Goal: Task Accomplishment & Management: Complete application form

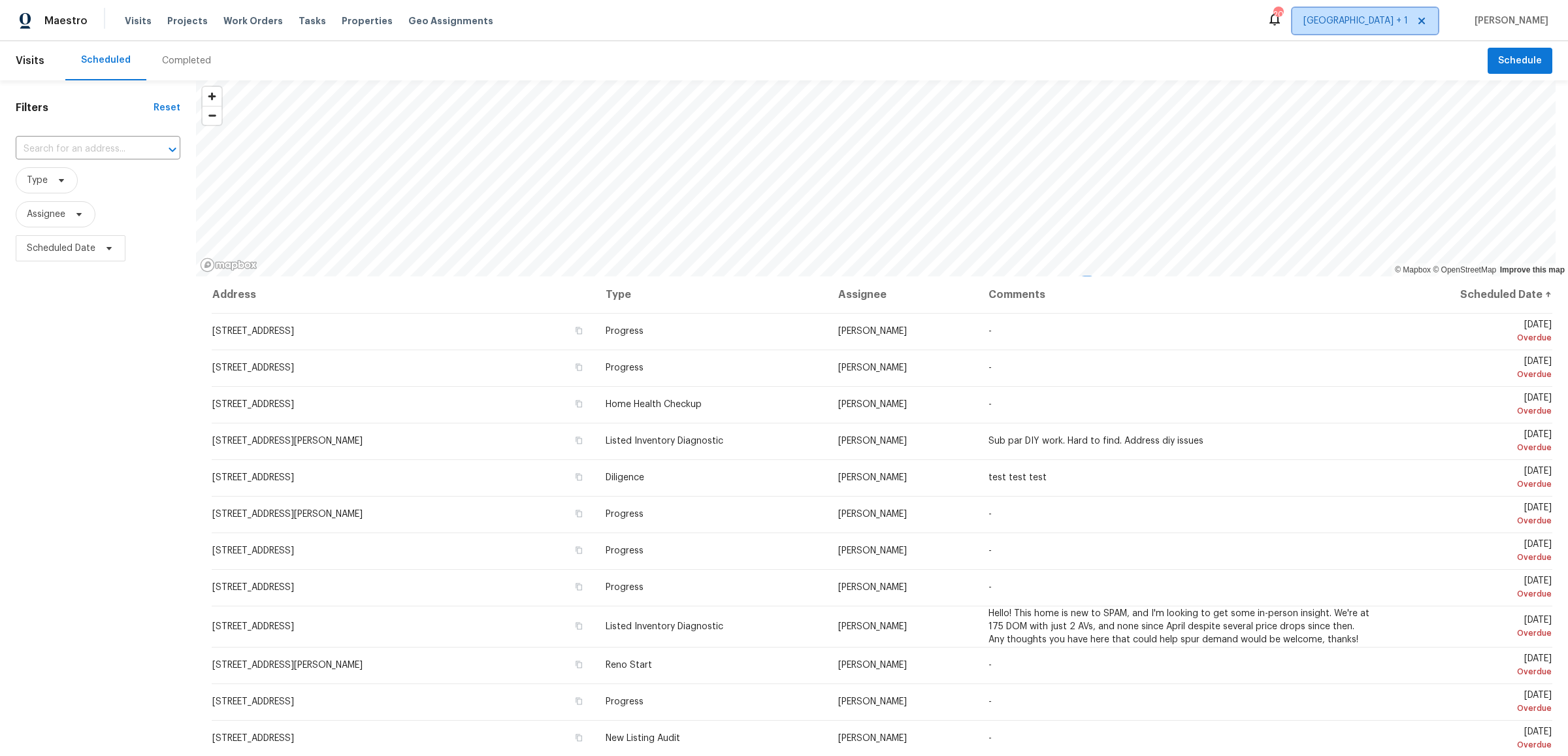
click at [1394, 27] on span "[GEOGRAPHIC_DATA] + 1" at bounding box center [1356, 21] width 104 height 13
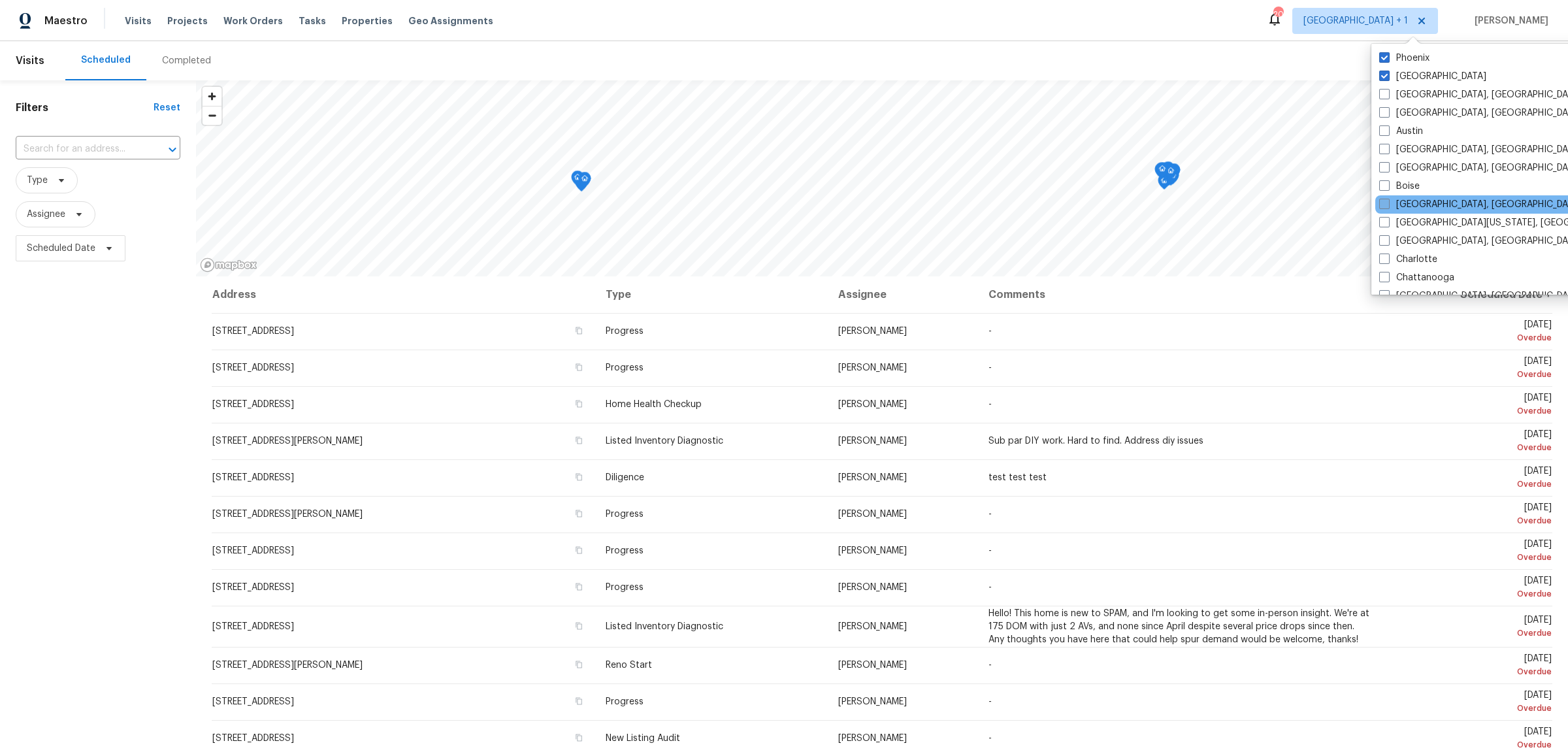
scroll to position [871, 0]
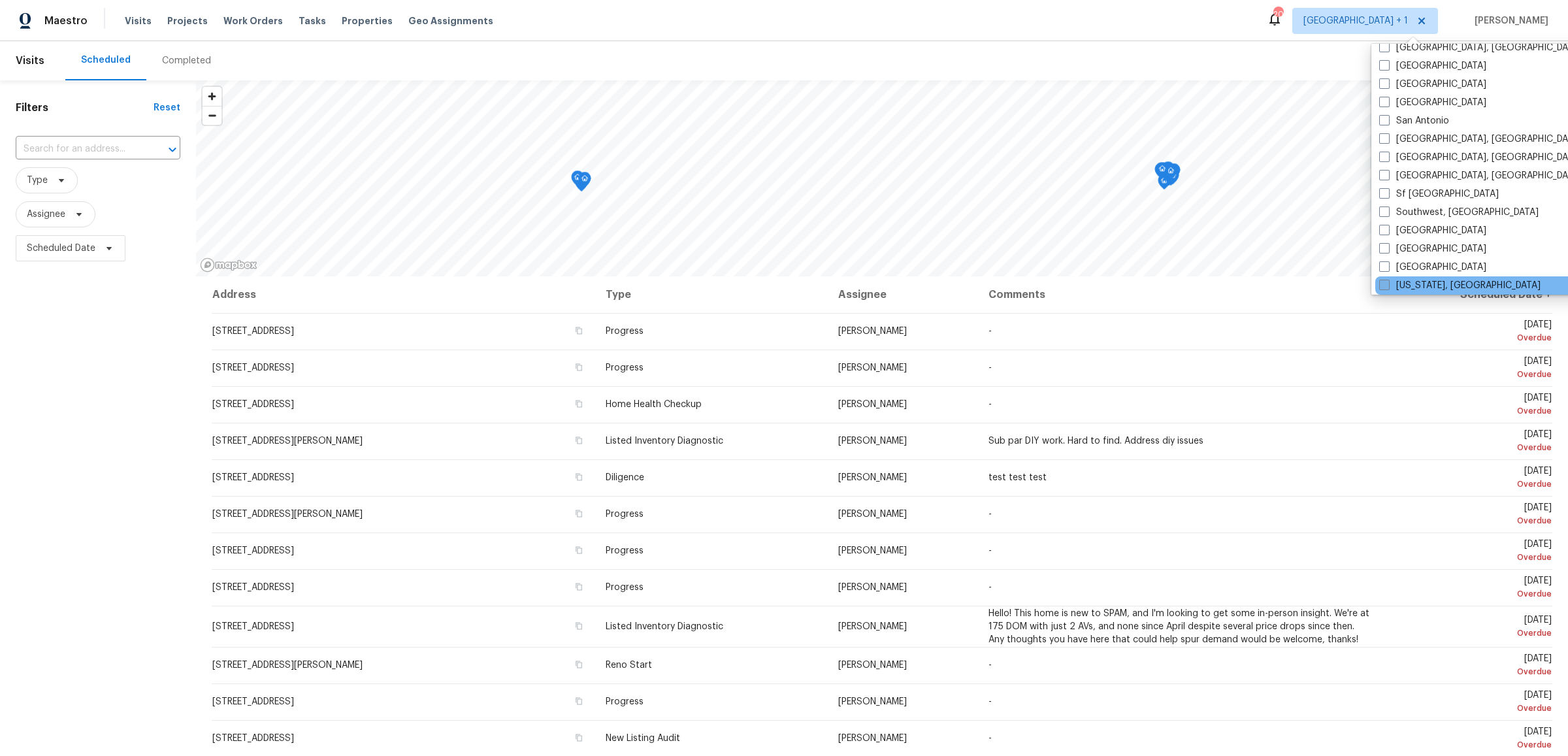
click at [1425, 279] on label "[US_STATE], [GEOGRAPHIC_DATA]" at bounding box center [1459, 285] width 162 height 13
click at [1387, 279] on input "[US_STATE], [GEOGRAPHIC_DATA]" at bounding box center [1383, 283] width 9 height 9
checkbox input "true"
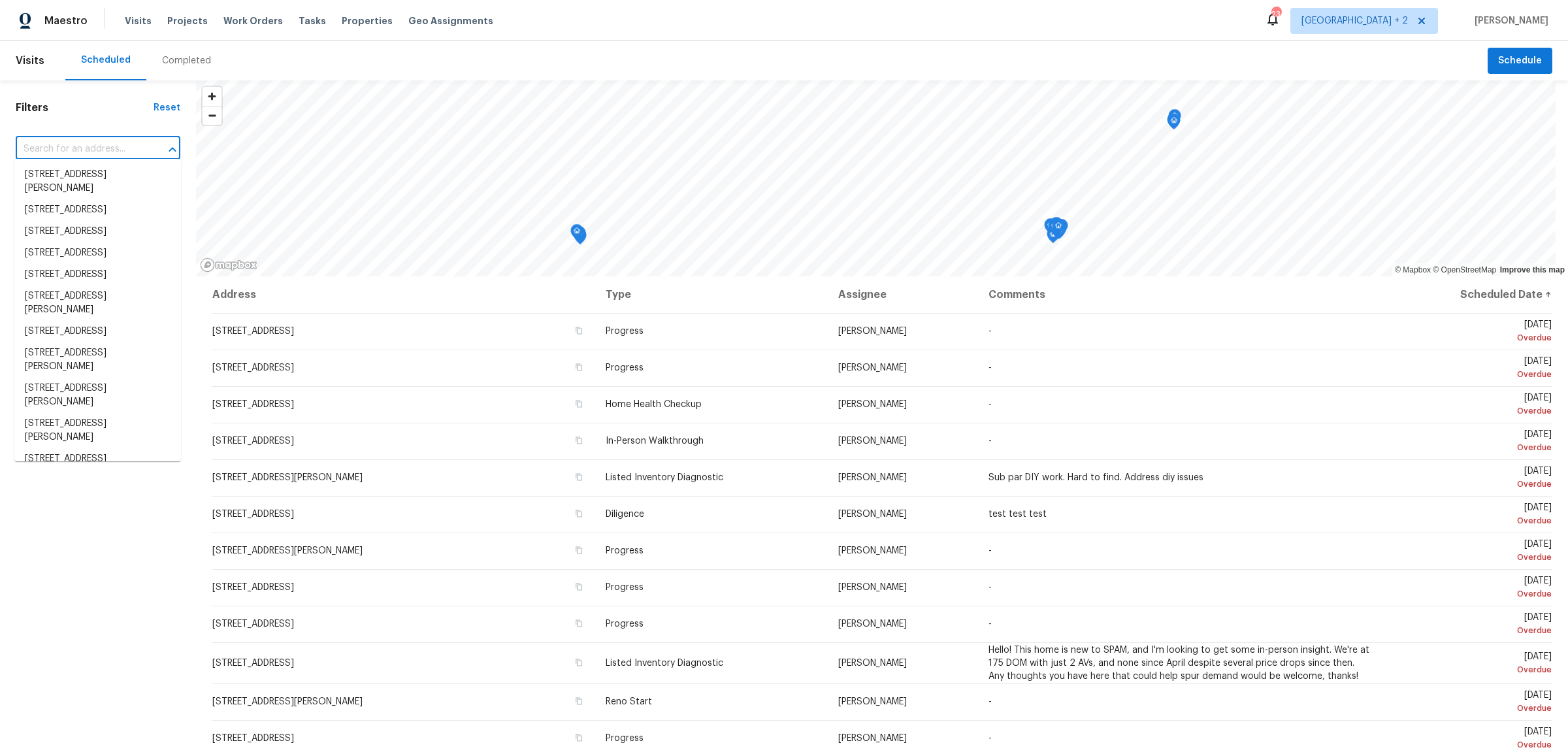
click at [84, 149] on input "text" at bounding box center [80, 150] width 128 height 21
paste input "[STREET_ADDRESS]"
type input "[STREET_ADDRESS]"
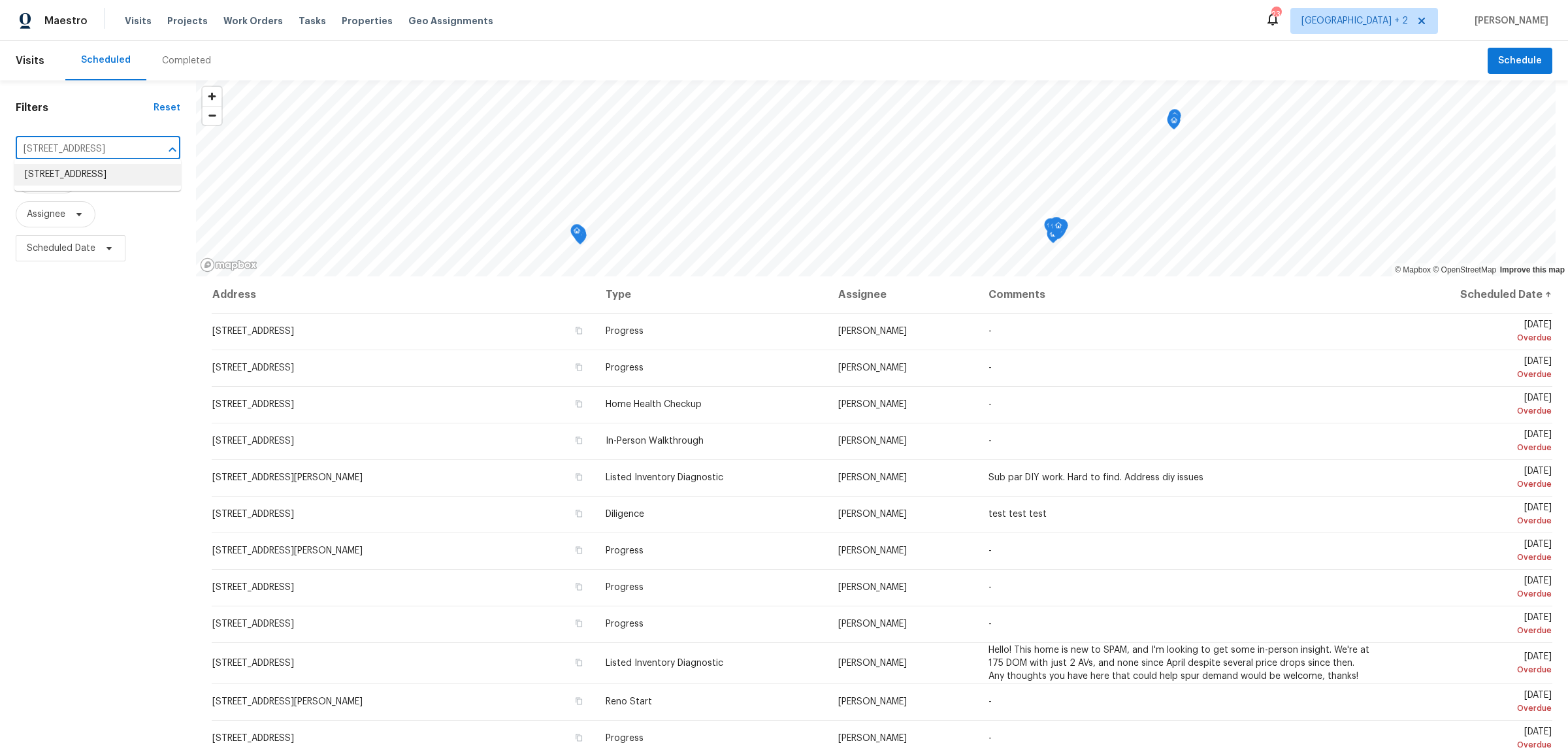
click at [116, 182] on li "[STREET_ADDRESS]" at bounding box center [98, 175] width 167 height 21
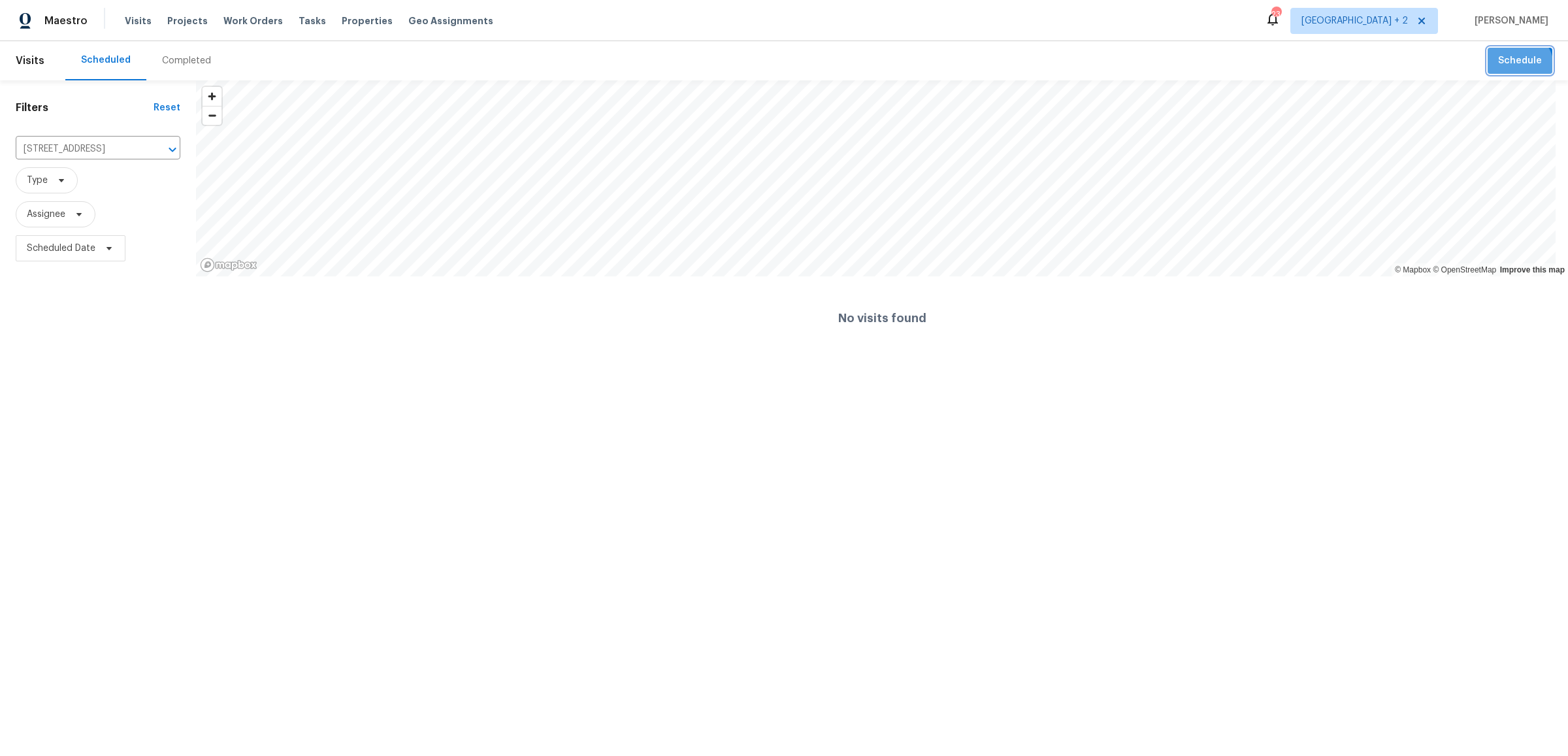
click at [1512, 65] on span "Schedule" at bounding box center [1519, 61] width 44 height 16
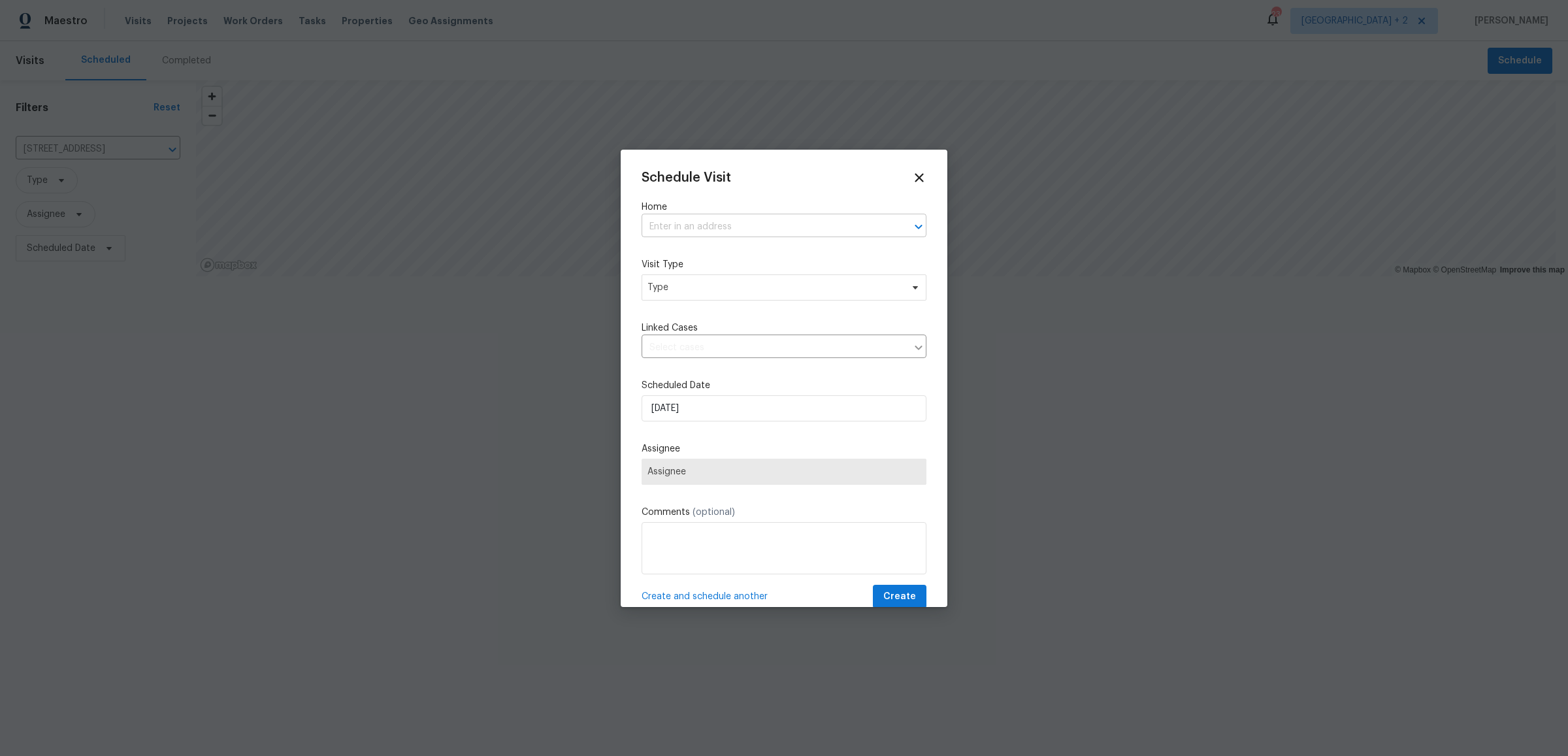
click at [709, 222] on input "text" at bounding box center [765, 227] width 248 height 21
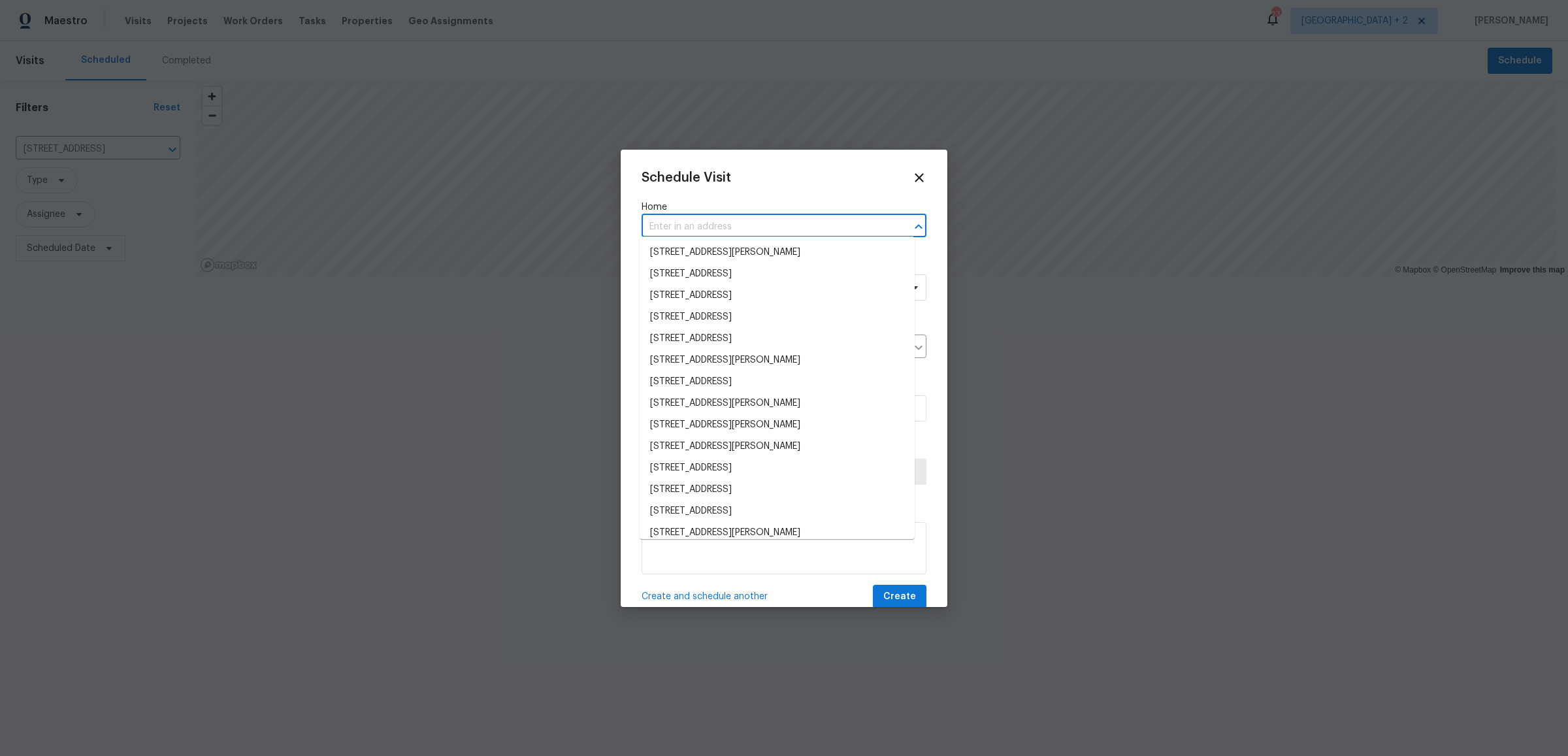
paste input "[STREET_ADDRESS]"
type input "[STREET_ADDRESS]"
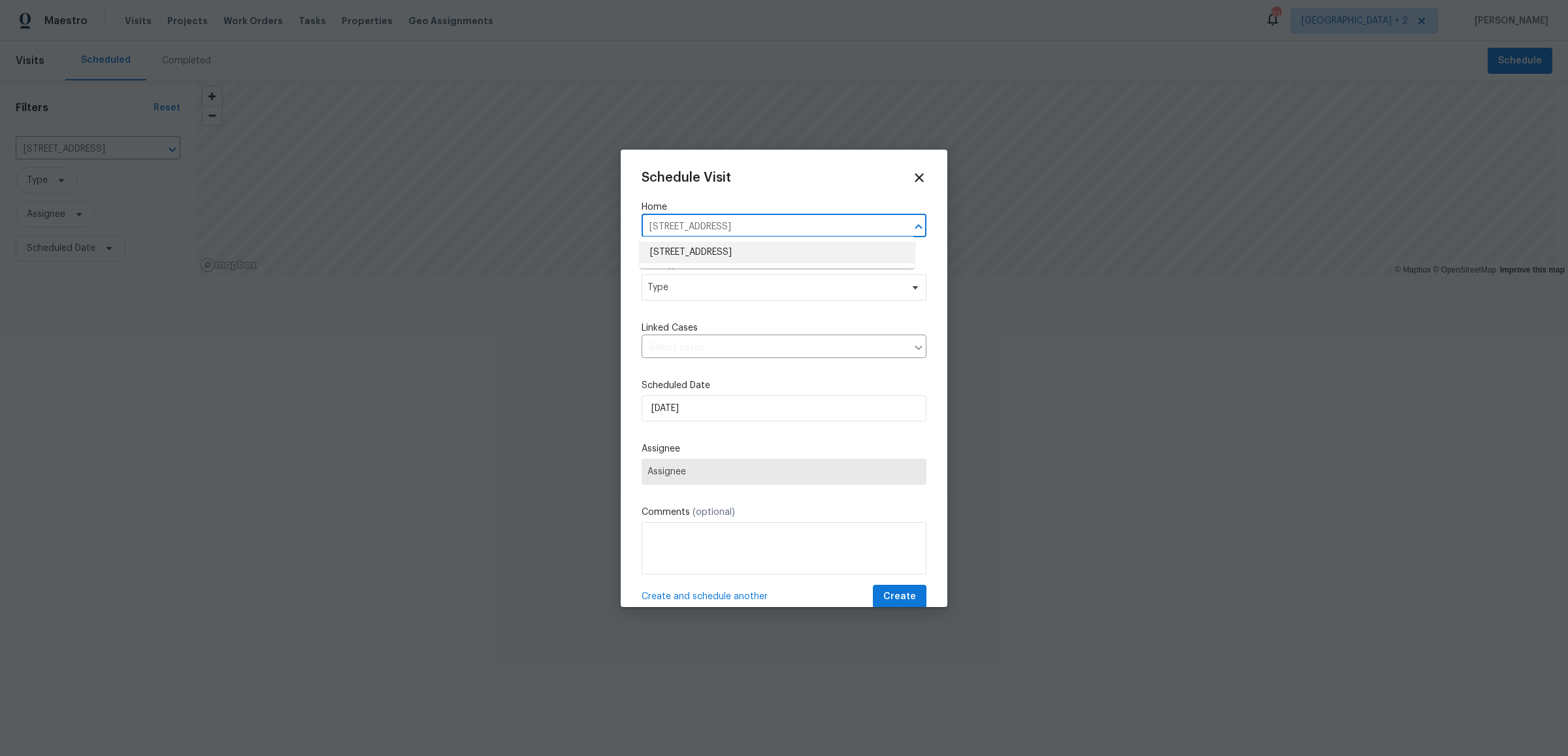
click at [734, 263] on ul "[STREET_ADDRESS]" at bounding box center [776, 252] width 275 height 32
click at [732, 253] on li "[STREET_ADDRESS]" at bounding box center [776, 252] width 275 height 21
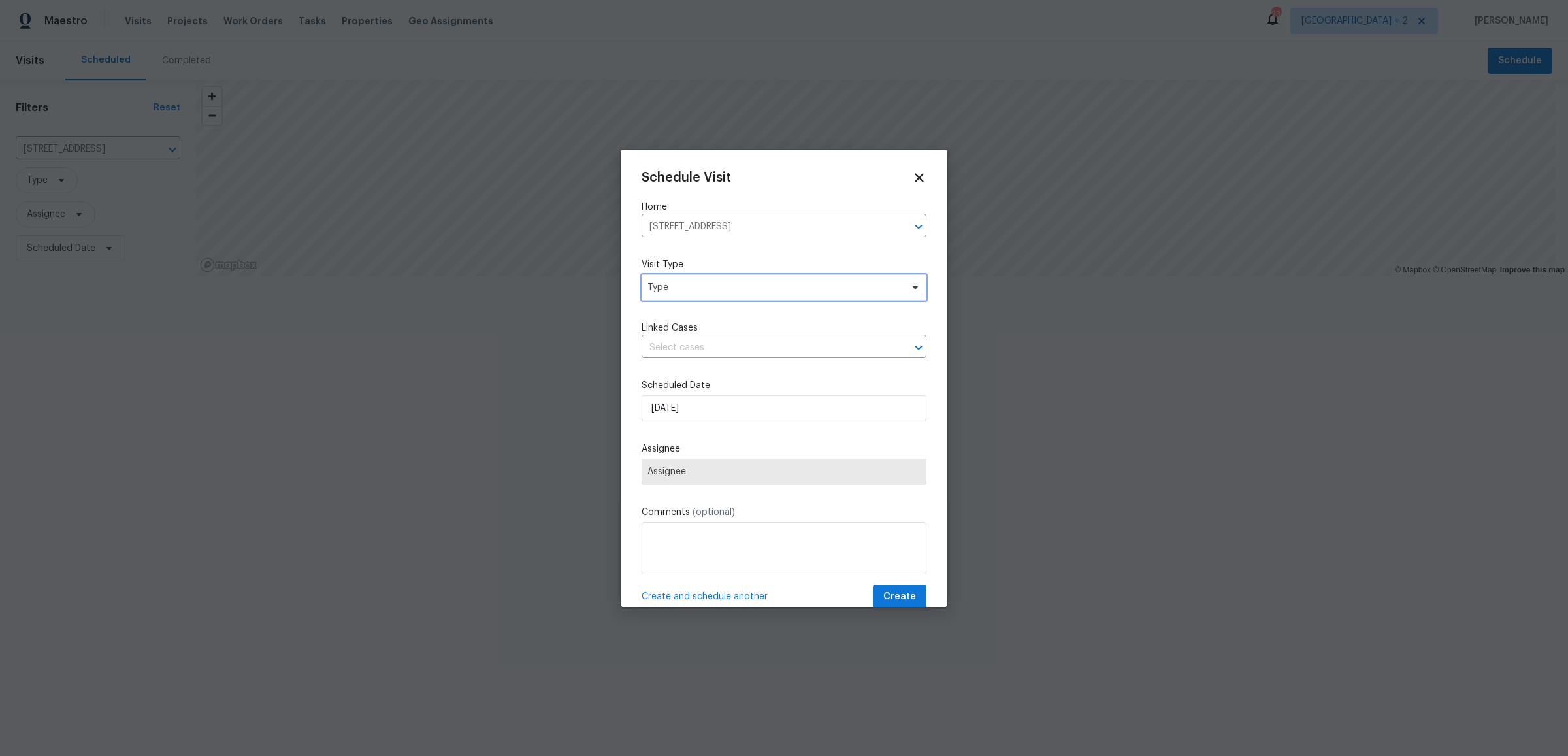
click at [677, 286] on span "Type" at bounding box center [774, 287] width 254 height 13
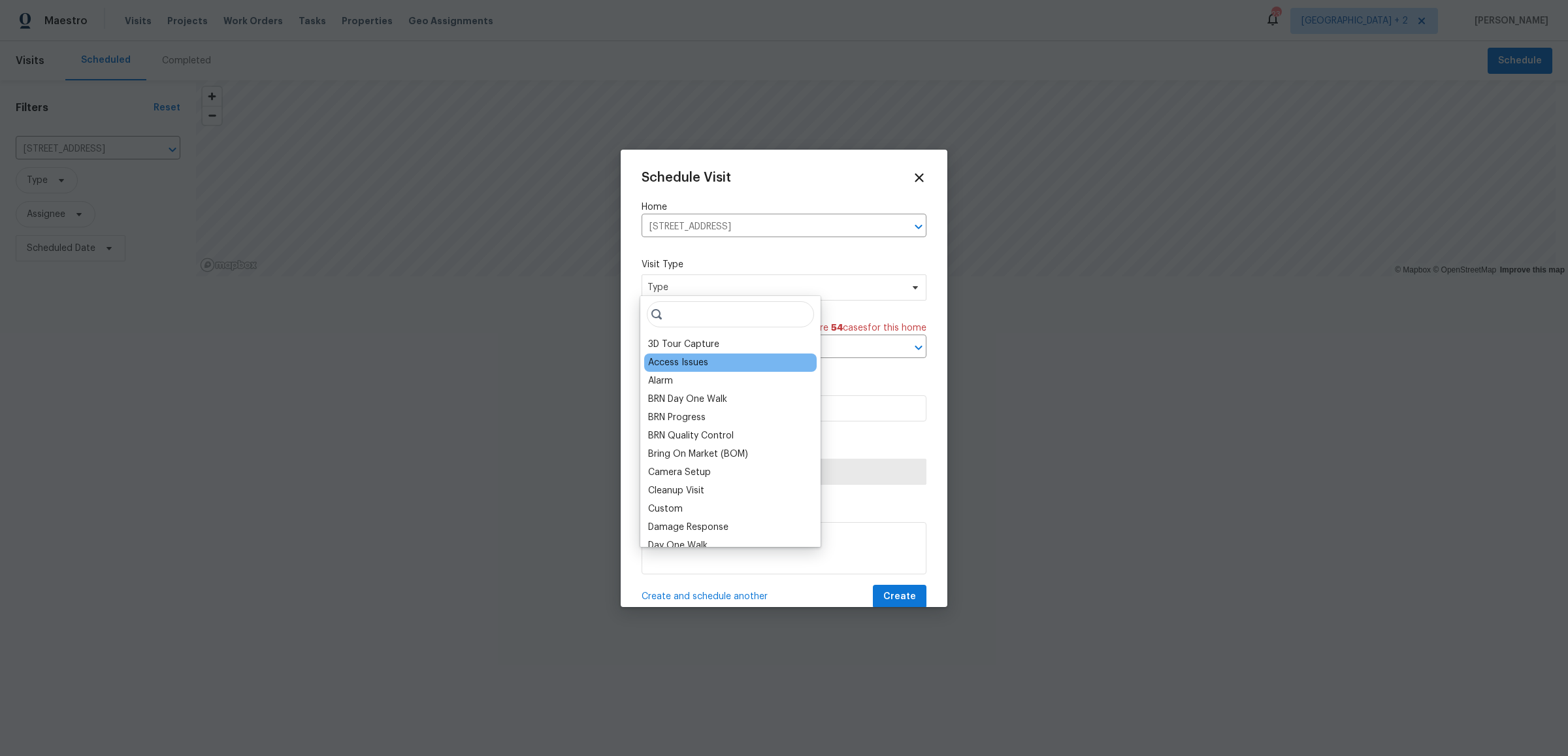
click at [695, 357] on div "Access Issues" at bounding box center [678, 362] width 60 height 13
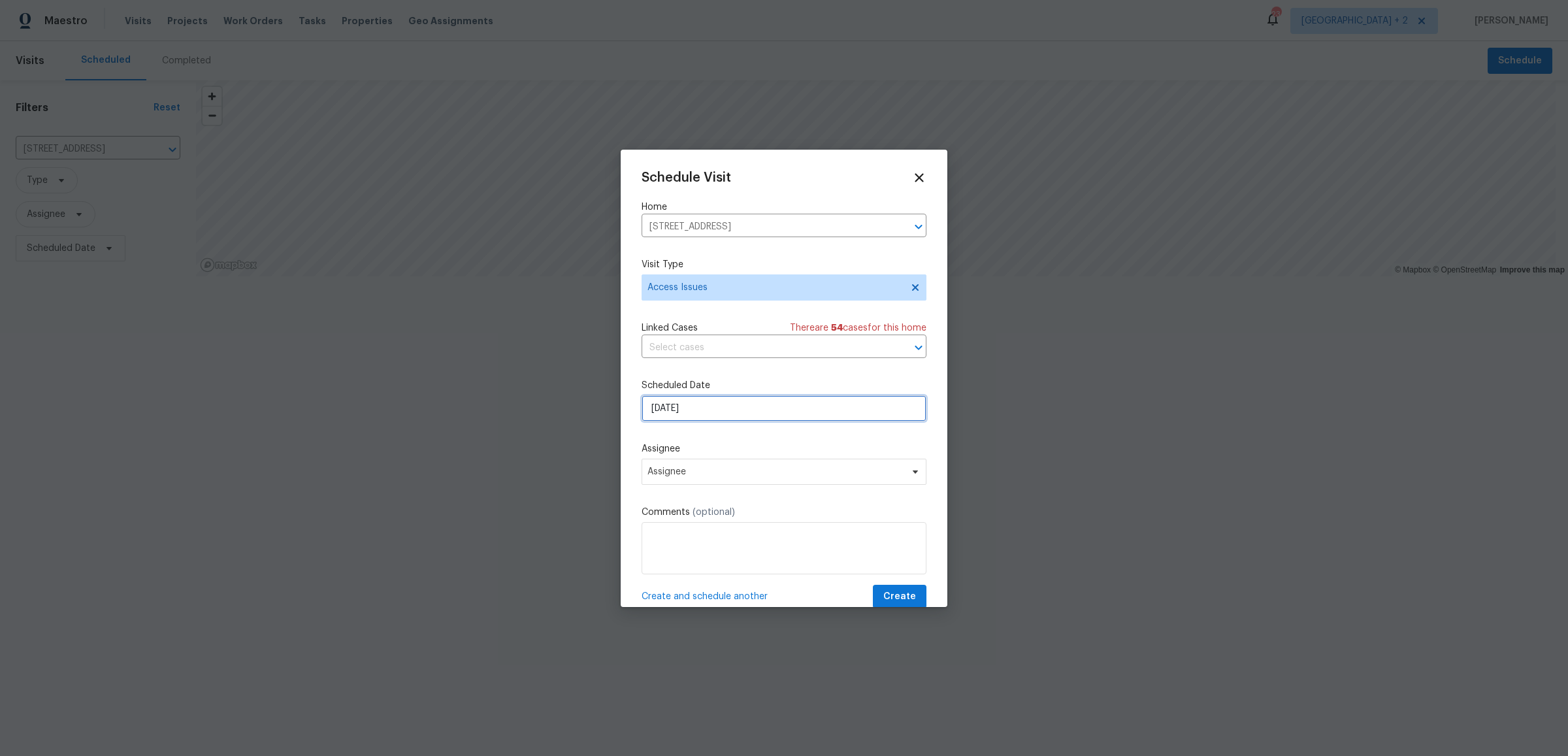
click at [694, 398] on input "[DATE]" at bounding box center [783, 408] width 285 height 27
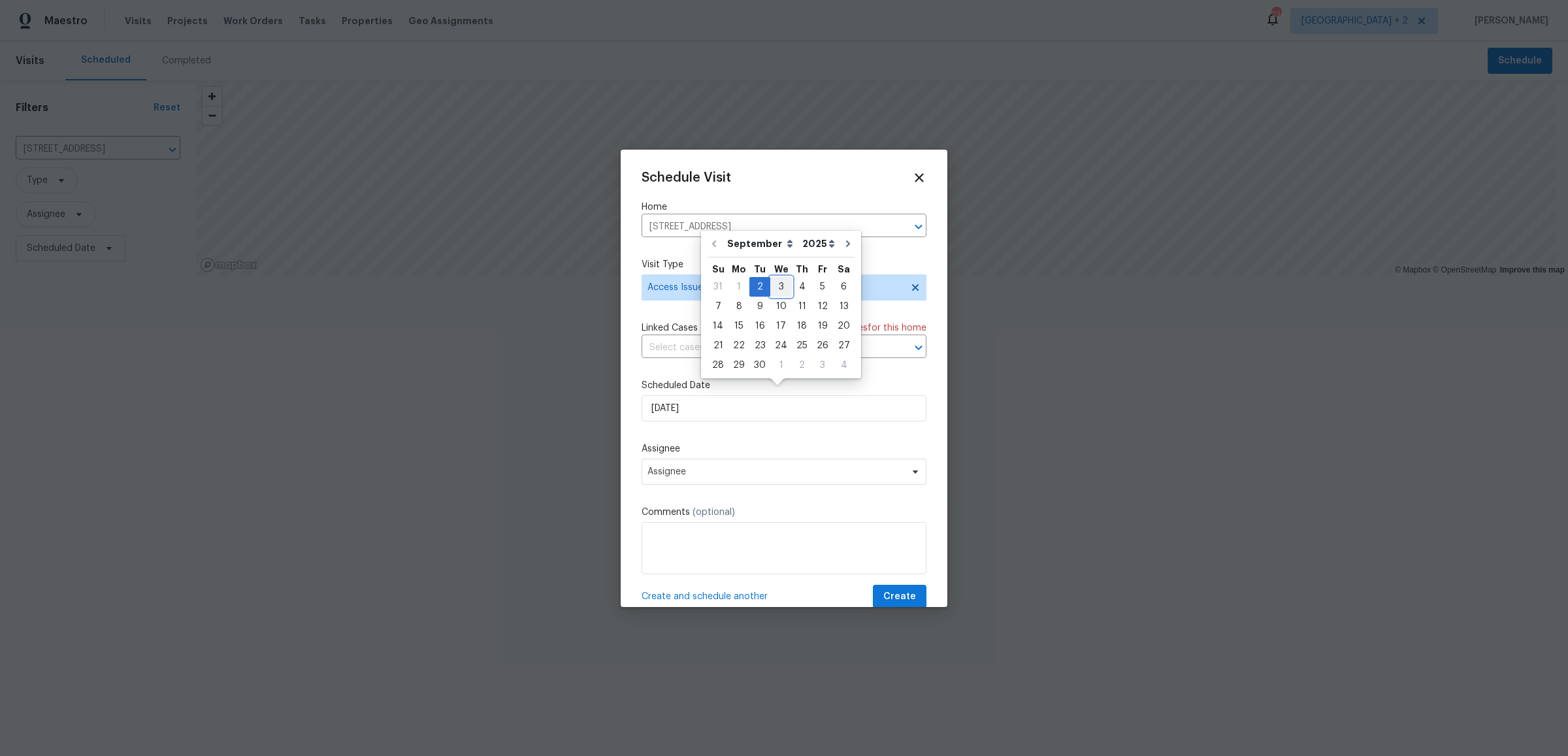
click at [776, 284] on div "3" at bounding box center [781, 286] width 21 height 18
type input "[DATE]"
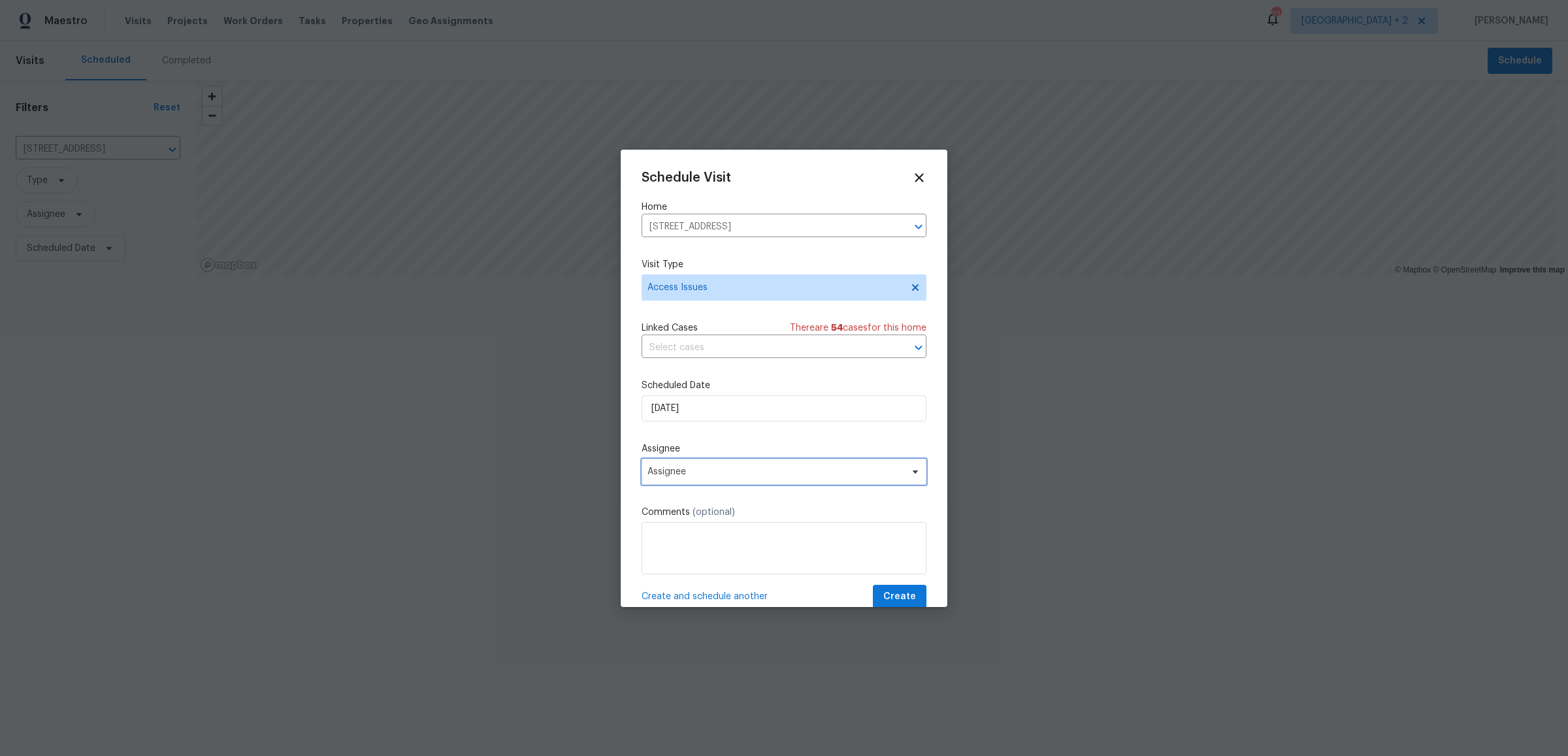
click at [722, 467] on span "Assignee" at bounding box center [783, 472] width 285 height 27
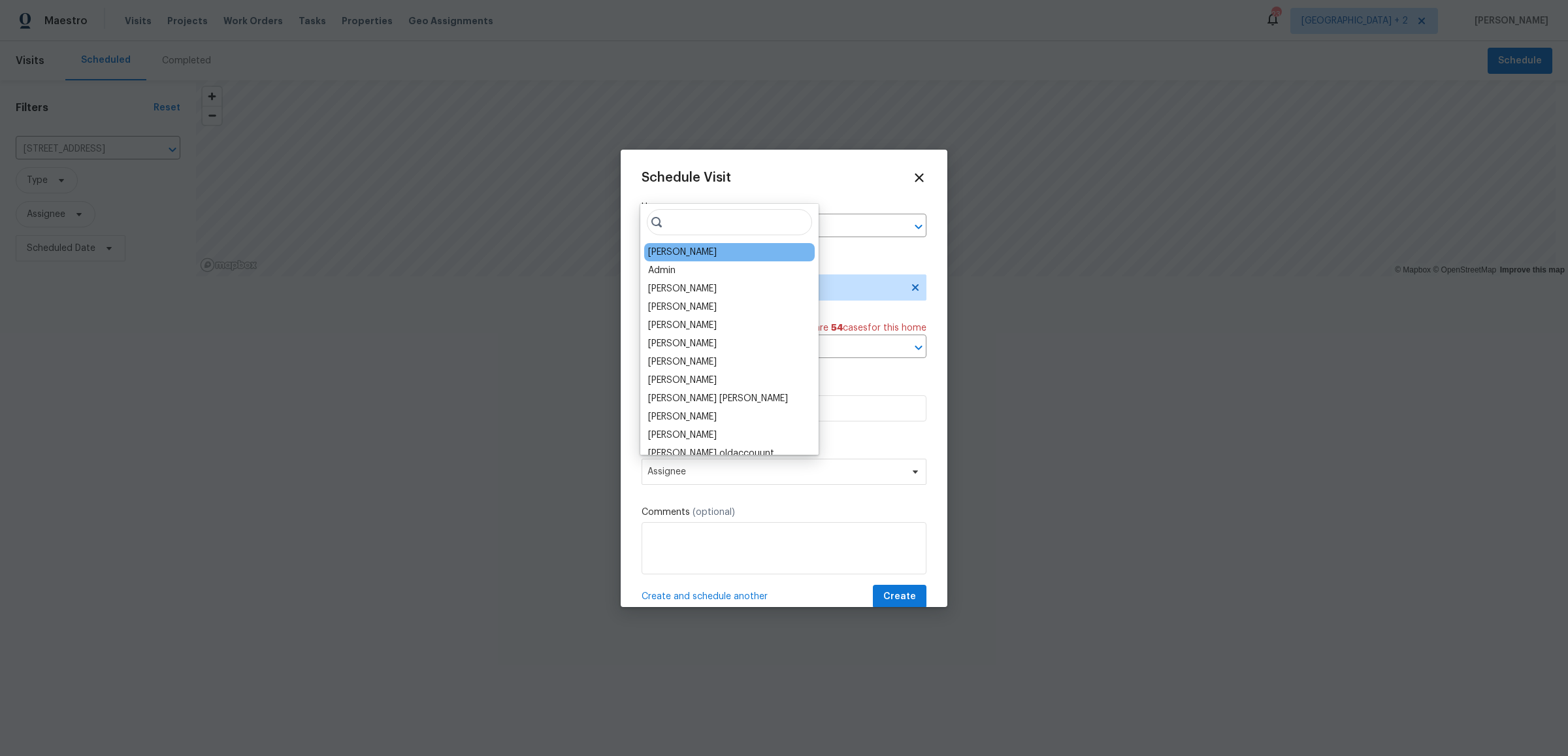
click at [680, 255] on div "[PERSON_NAME]" at bounding box center [682, 252] width 68 height 13
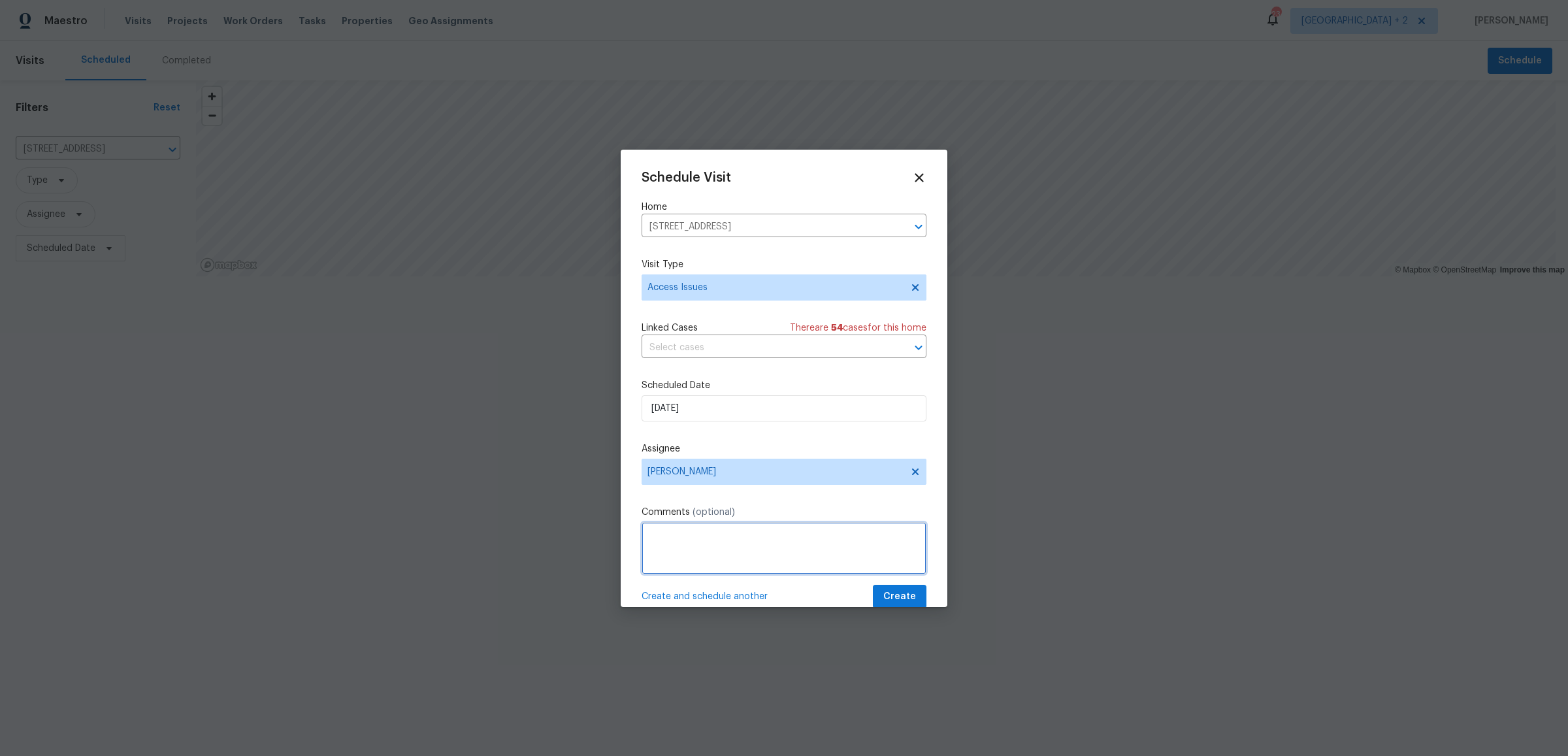
click at [703, 527] on textarea at bounding box center [783, 548] width 285 height 52
paste textarea "however, they could bot access inside, are you able to swing by to replace lock…"
click at [822, 525] on textarea "No key in the LB, however, they could bot access inside, are you able to swing …" at bounding box center [783, 548] width 285 height 52
click at [787, 522] on textarea "No key in the LB, however, they could bot access inside, are you able to swing …" at bounding box center [783, 548] width 285 height 52
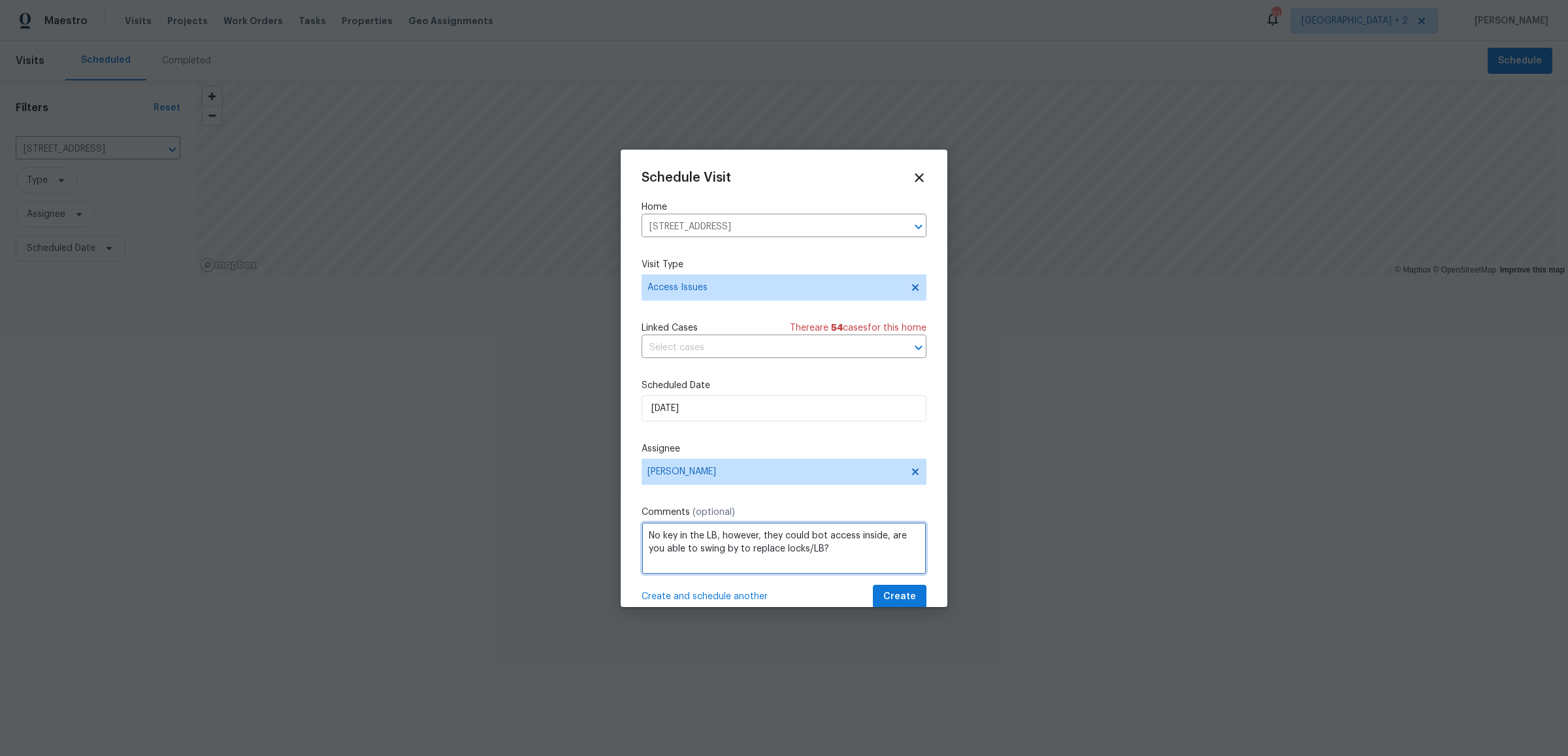
drag, startPoint x: 718, startPoint y: 526, endPoint x: 950, endPoint y: 527, distance: 232.0
click at [950, 527] on div "Schedule Visit Home [STREET_ADDRESS] ​ Visit Type Access Issues Linked Cases Th…" at bounding box center [784, 378] width 1568 height 756
click at [869, 545] on textarea "No key in the LB,are you able to swing by to replace locks/LB?" at bounding box center [783, 548] width 285 height 52
click at [724, 522] on textarea "No key in the LB,are you able to swing by to replace locks/LB? Thank you!" at bounding box center [783, 548] width 285 height 52
type textarea "No key in the LB, are you able to swing by to replace locks/LB? Thank you!"
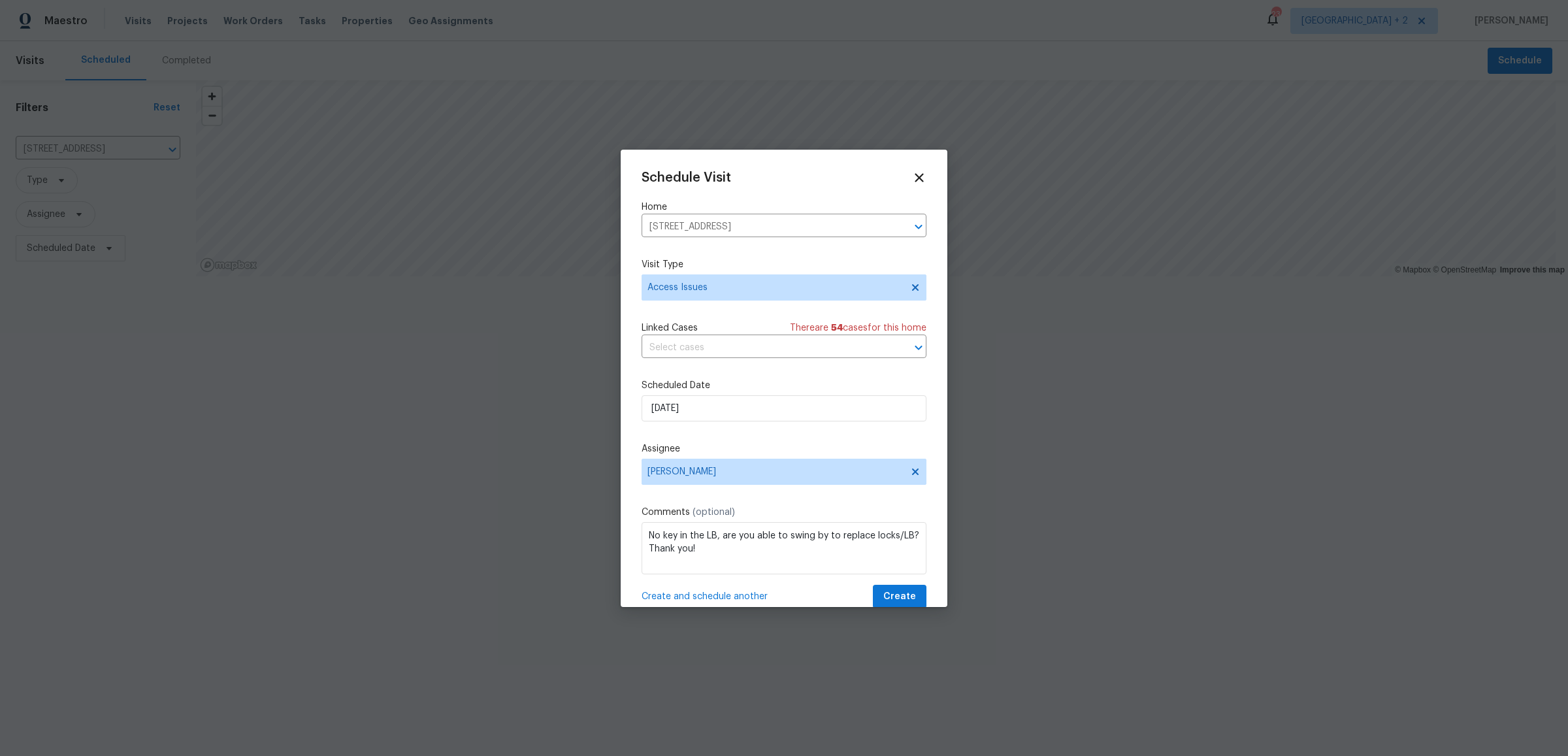
click at [909, 570] on div "Schedule Visit Home [STREET_ADDRESS] ​ Visit Type Access Issues Linked Cases Th…" at bounding box center [783, 390] width 285 height 438
click at [906, 585] on button "Create" at bounding box center [900, 597] width 54 height 24
